Goal: Task Accomplishment & Management: Manage account settings

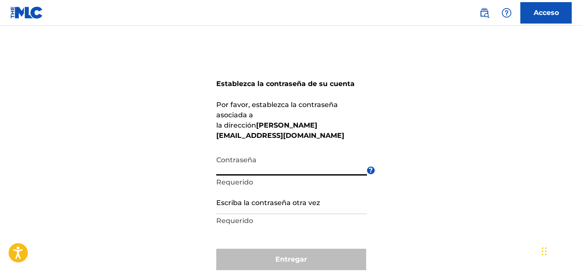
click at [209, 156] on div "Establezca la contraseña de su cuenta Por favor, establezca la contraseña asoci…" at bounding box center [291, 170] width 582 height 247
drag, startPoint x: 213, startPoint y: 157, endPoint x: 197, endPoint y: 171, distance: 21.0
click at [197, 171] on div "Establezca la contraseña de su cuenta Por favor, establezca la contraseña asoci…" at bounding box center [291, 170] width 582 height 247
click at [189, 162] on div "Establezca la contraseña de su cuenta Por favor, establezca la contraseña asoci…" at bounding box center [291, 170] width 582 height 247
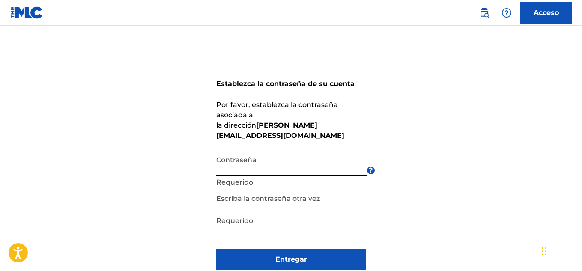
click at [219, 223] on form "Establezca la contraseña de su cuenta Por favor, establezca la contraseña asoci…" at bounding box center [291, 170] width 150 height 247
click at [293, 255] on font "Entregar" at bounding box center [291, 259] width 32 height 8
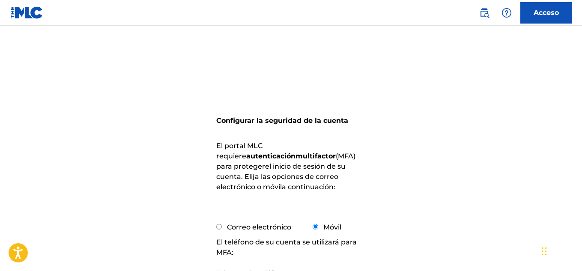
click at [219, 228] on input "Correo electrónico" at bounding box center [219, 227] width 6 height 6
radio input "true"
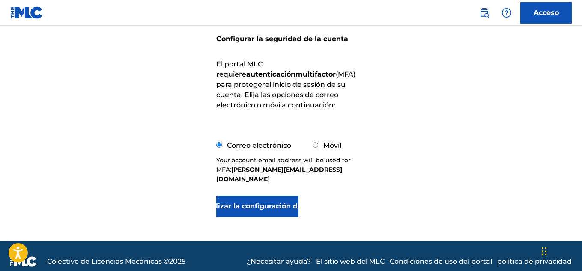
scroll to position [84, 0]
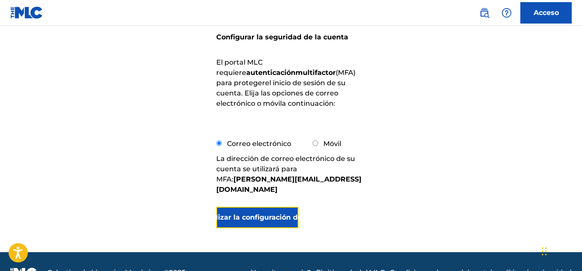
click at [262, 213] on button "Actualizar la configuración de MFA" at bounding box center [257, 217] width 83 height 21
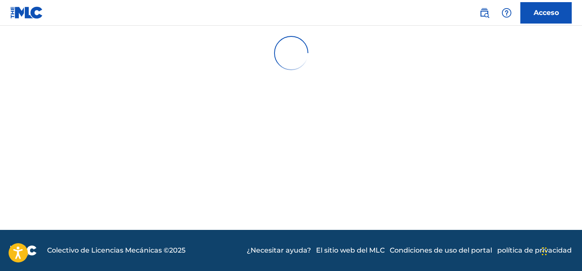
scroll to position [0, 0]
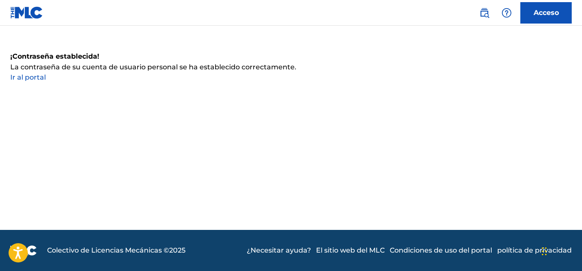
click at [27, 80] on font "Ir al portal" at bounding box center [28, 77] width 36 height 8
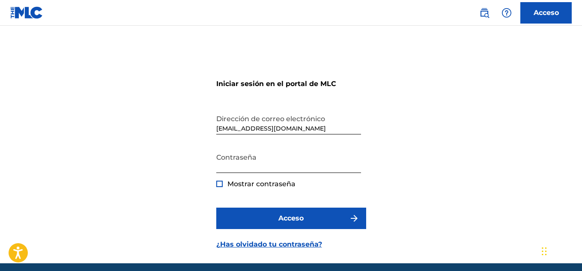
click at [219, 184] on div at bounding box center [219, 184] width 6 height 6
click at [222, 184] on div at bounding box center [219, 184] width 6 height 6
drag, startPoint x: 248, startPoint y: 131, endPoint x: 209, endPoint y: 135, distance: 40.0
click at [209, 135] on div "Iniciar sesión en el portal de MLC Dirección de correo electrónico [EMAIL_ADDRE…" at bounding box center [291, 155] width 582 height 216
type input "[PERSON_NAME][EMAIL_ADDRESS][DOMAIN_NAME]"
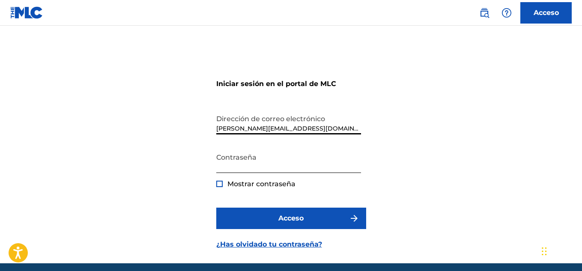
click at [296, 194] on form "Iniciar sesión en el portal de MLC Dirección de correo electrónico [PERSON_NAME…" at bounding box center [291, 155] width 150 height 216
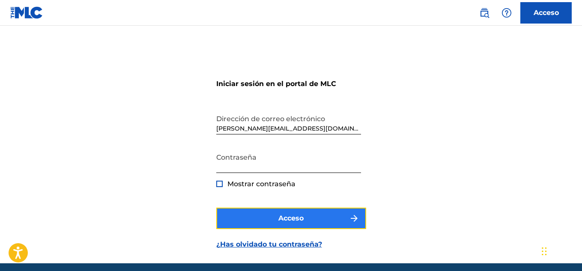
click at [354, 220] on img "submit" at bounding box center [354, 218] width 10 height 10
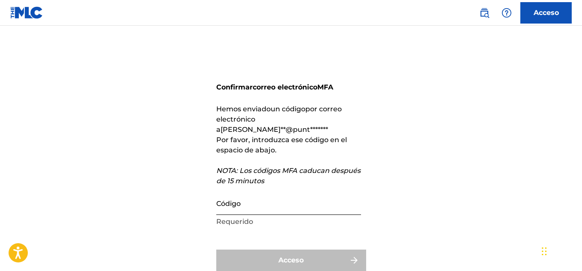
click at [261, 196] on input "Código" at bounding box center [288, 203] width 145 height 24
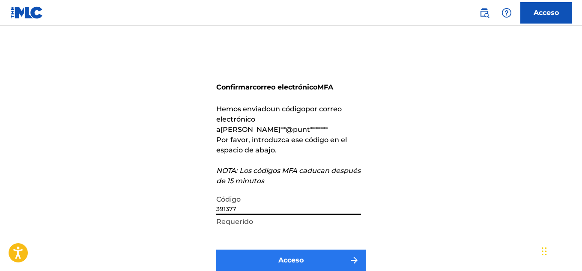
type input "391377"
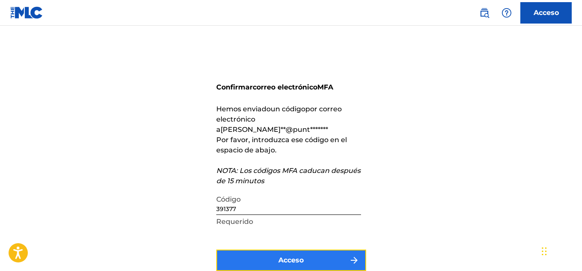
click at [306, 251] on button "Acceso" at bounding box center [291, 260] width 150 height 21
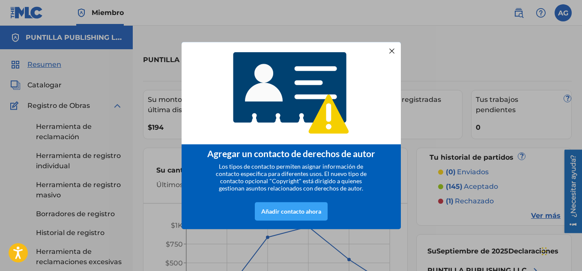
click at [304, 211] on div "Añadir contacto ahora" at bounding box center [291, 211] width 73 height 18
